Goal: Task Accomplishment & Management: Manage account settings

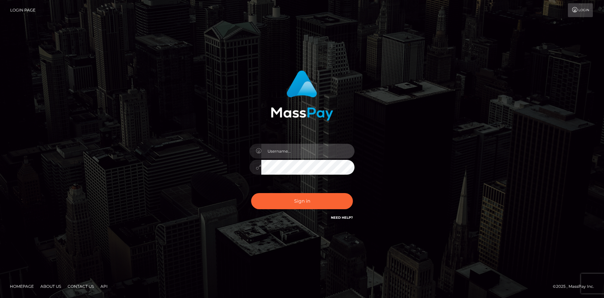
click at [299, 150] on input "text" at bounding box center [307, 151] width 93 height 15
type input "[PERSON_NAME]"
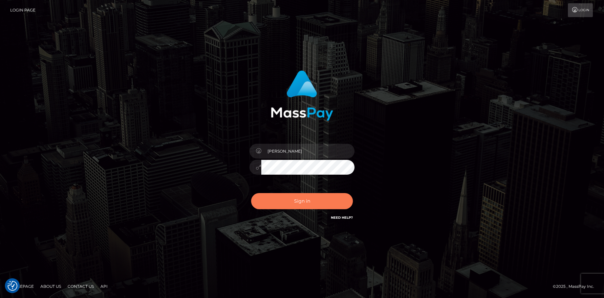
click at [320, 200] on button "Sign in" at bounding box center [302, 201] width 102 height 16
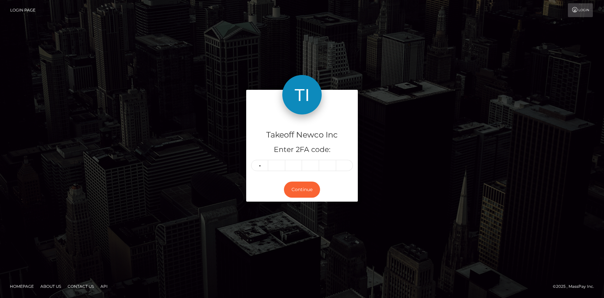
type input "3"
type input "6"
type input "0"
type input "2"
type input "4"
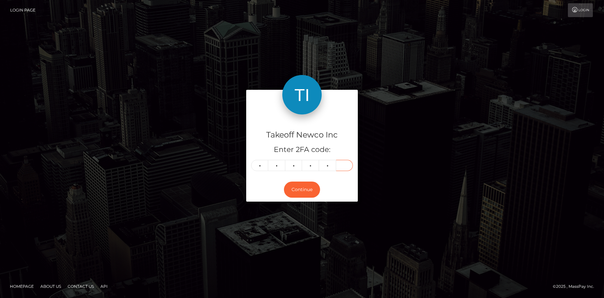
type input "2"
